Goal: Contribute content: Add original content to the website for others to see

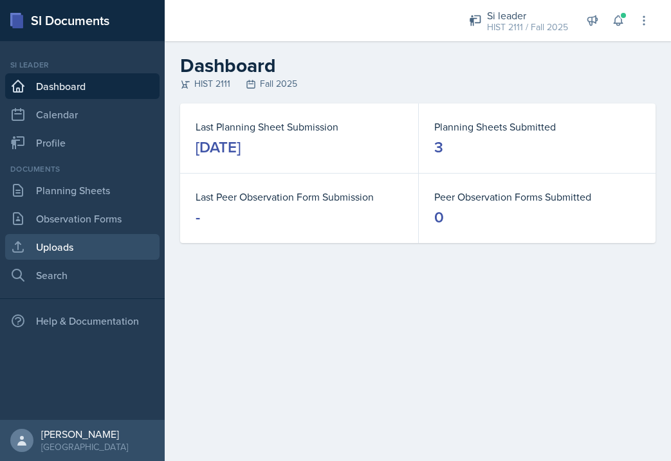
click at [86, 244] on link "Uploads" at bounding box center [82, 247] width 154 height 26
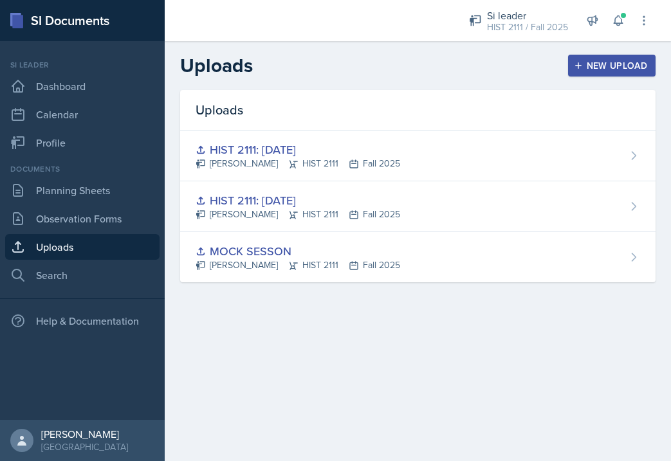
click at [615, 65] on div "New Upload" at bounding box center [611, 65] width 71 height 10
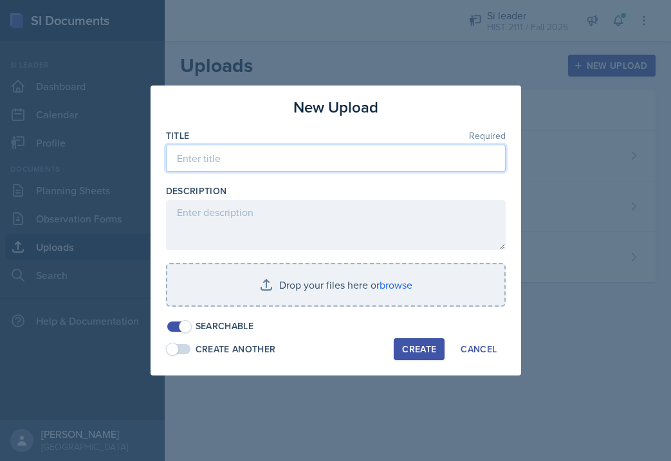
click at [381, 152] on input at bounding box center [336, 158] width 340 height 27
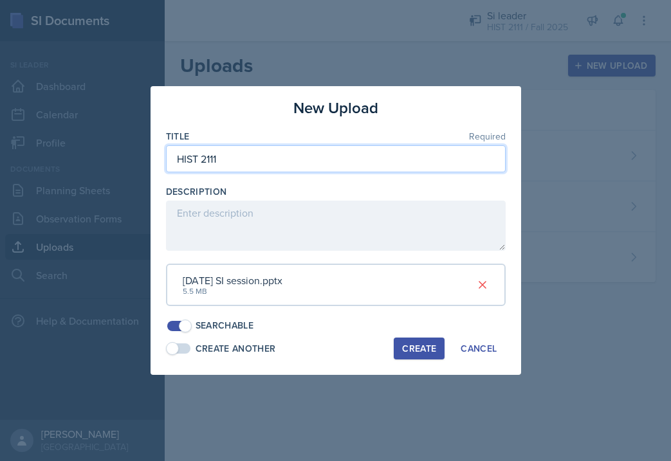
type input "HIST 2111"
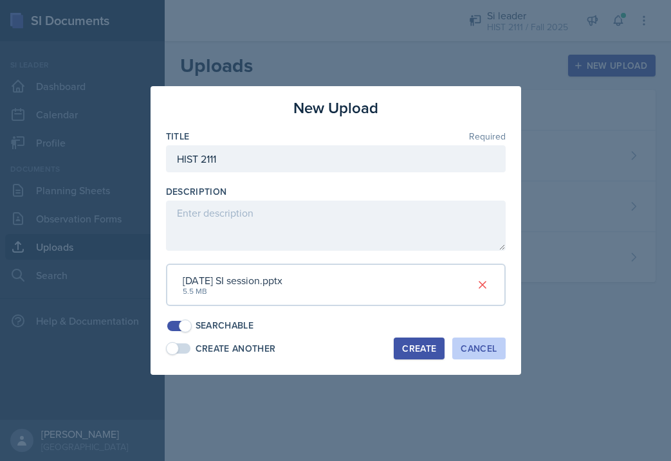
click at [482, 351] on div "Cancel" at bounding box center [478, 348] width 36 height 10
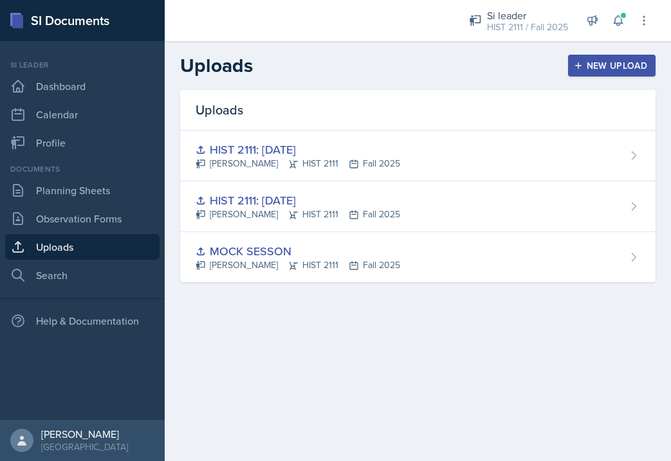
click at [622, 73] on button "New Upload" at bounding box center [612, 66] width 88 height 22
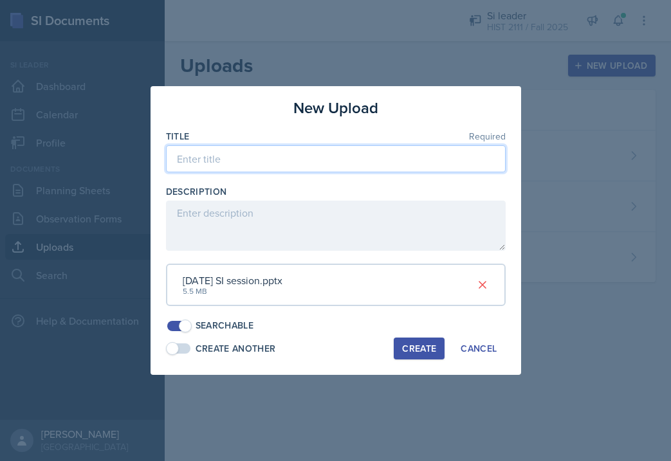
click at [404, 162] on input at bounding box center [336, 158] width 340 height 27
click at [217, 160] on input "HIST [DATE]" at bounding box center [336, 158] width 340 height 27
type input "HIST 2111: [DATE]"
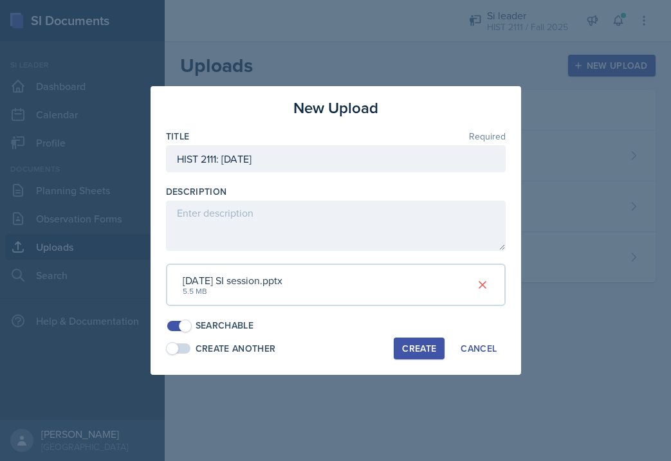
click at [412, 350] on div "Create" at bounding box center [419, 348] width 34 height 10
